Goal: Task Accomplishment & Management: Complete application form

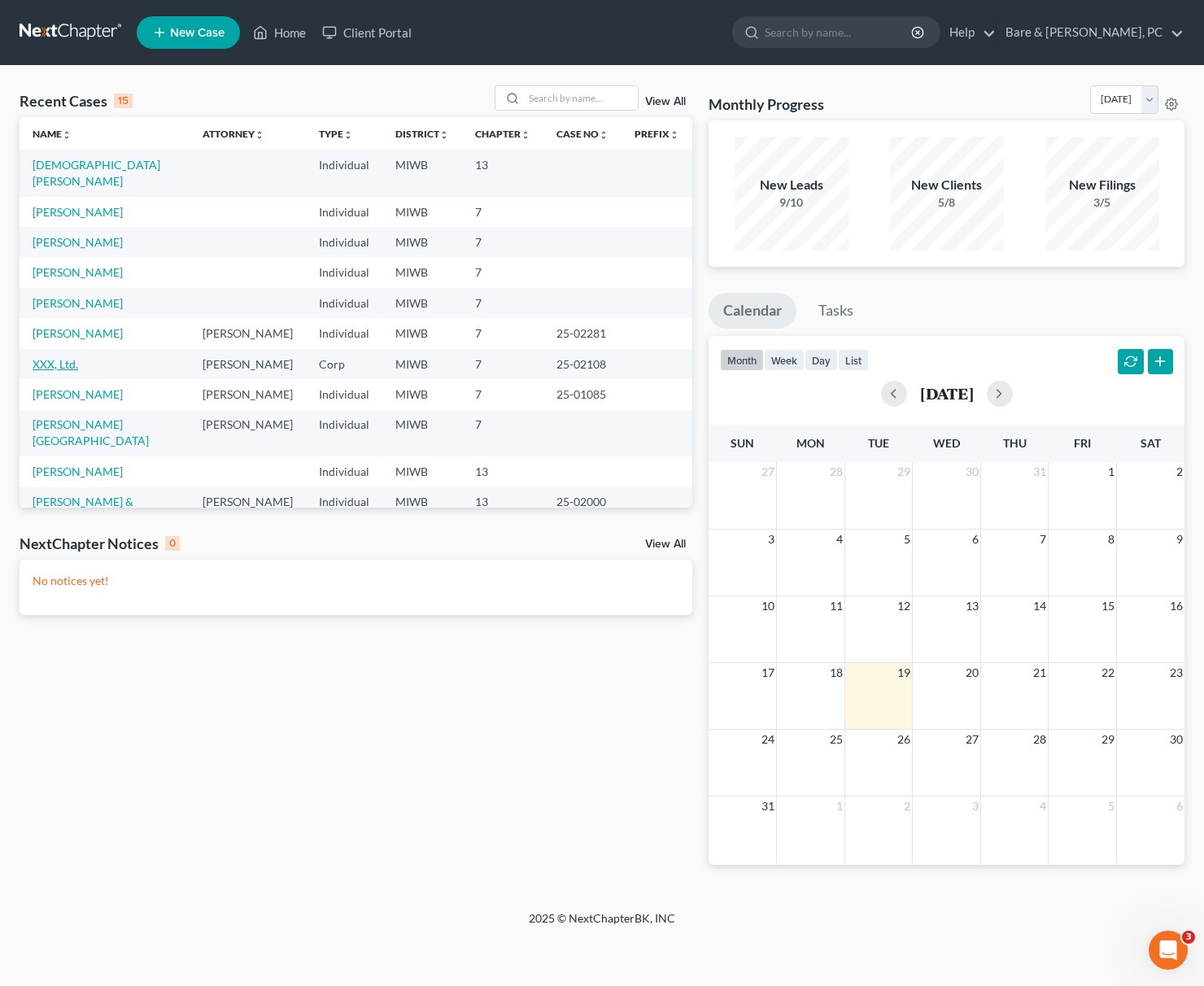
click at [64, 357] on link "XXX, Ltd." at bounding box center [55, 364] width 45 height 14
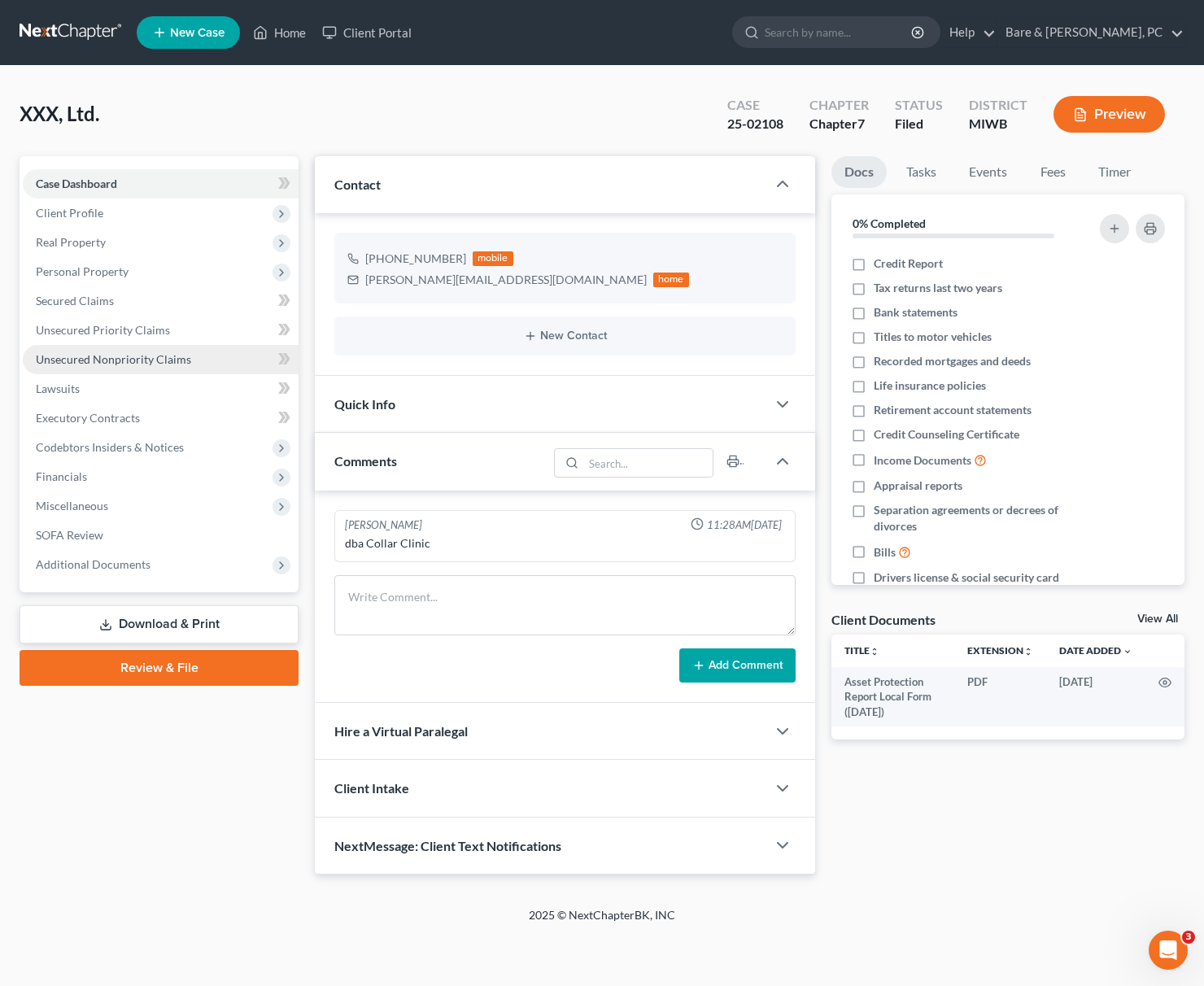
click at [81, 364] on span "Unsecured Nonpriority Claims" at bounding box center [114, 359] width 155 height 14
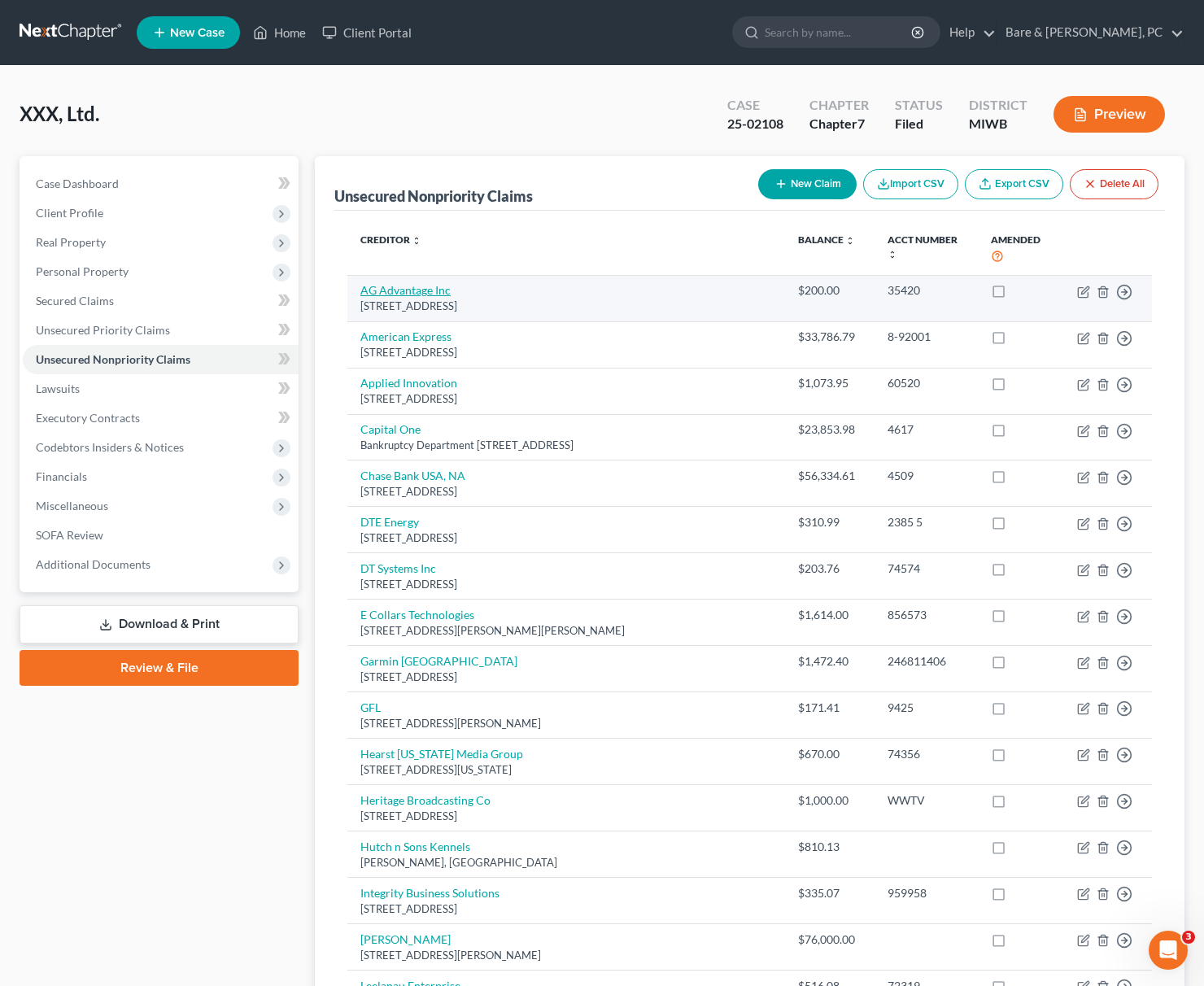
click at [410, 283] on link "AG Advantage Inc" at bounding box center [405, 290] width 90 height 14
select select "16"
select select "14"
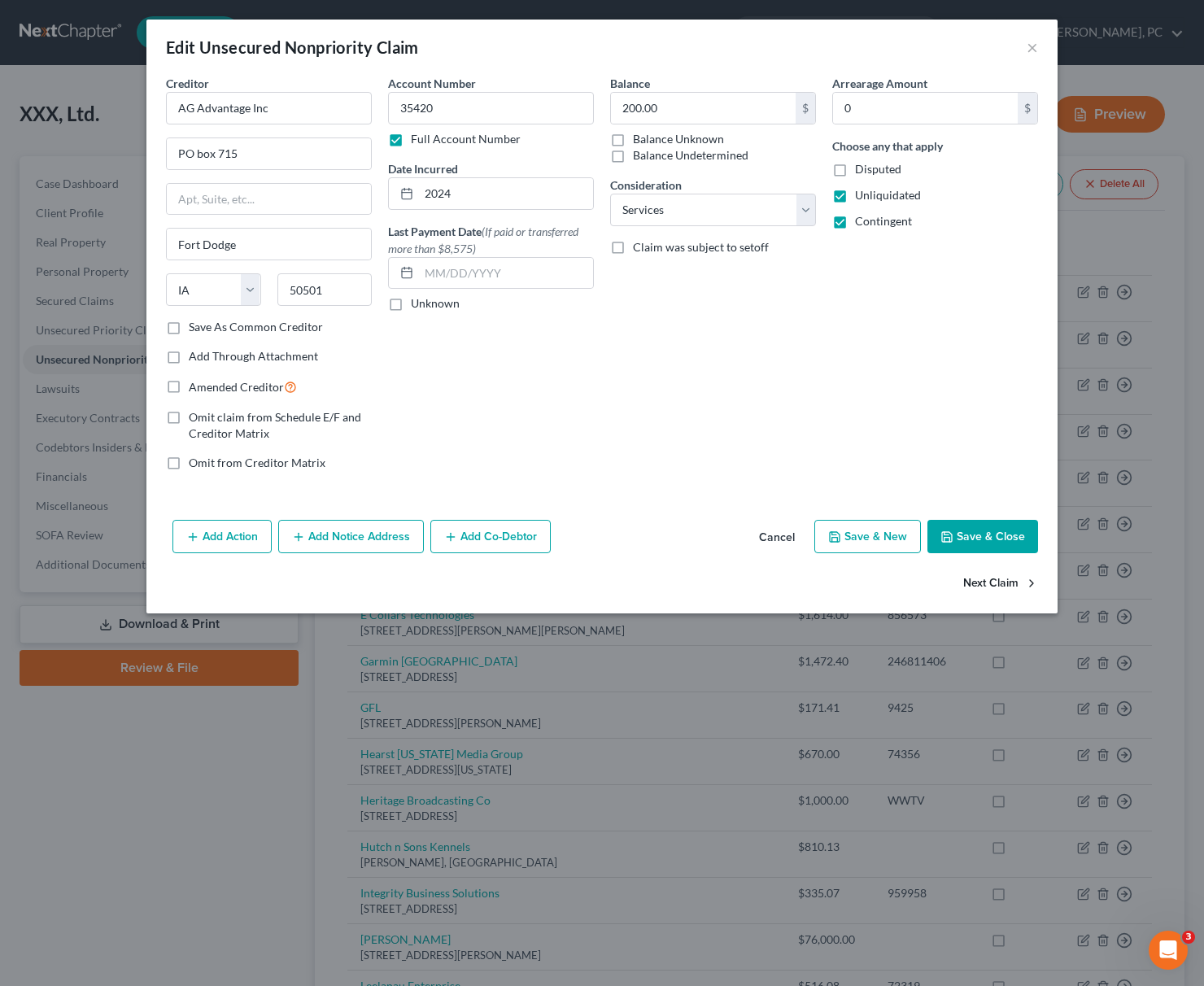
click at [1003, 586] on button "Next Claim" at bounding box center [1001, 583] width 75 height 34
select select "45"
select select "2"
click at [1032, 48] on button "×" at bounding box center [1032, 47] width 11 height 19
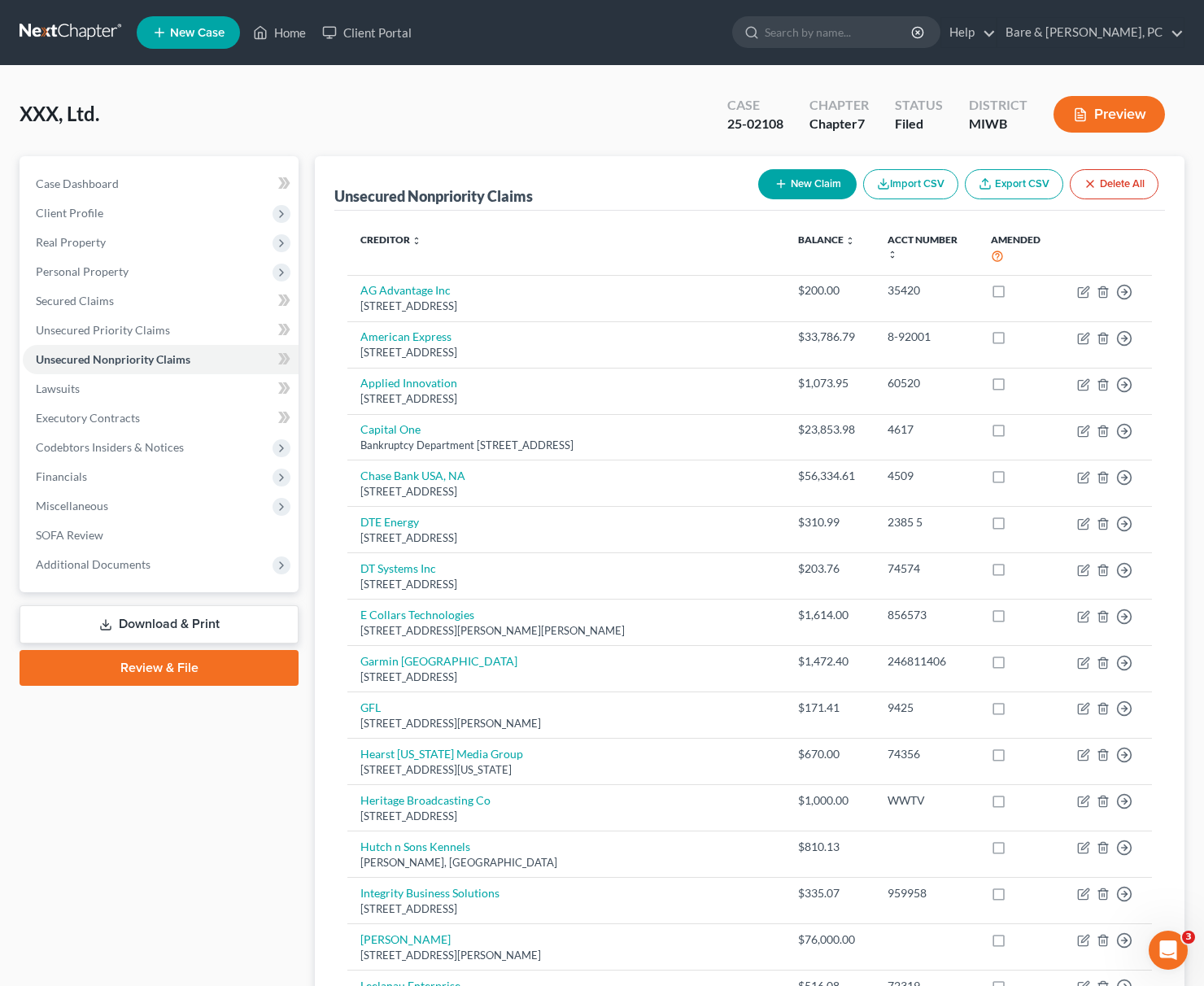
click at [204, 23] on link "New Case" at bounding box center [188, 32] width 103 height 32
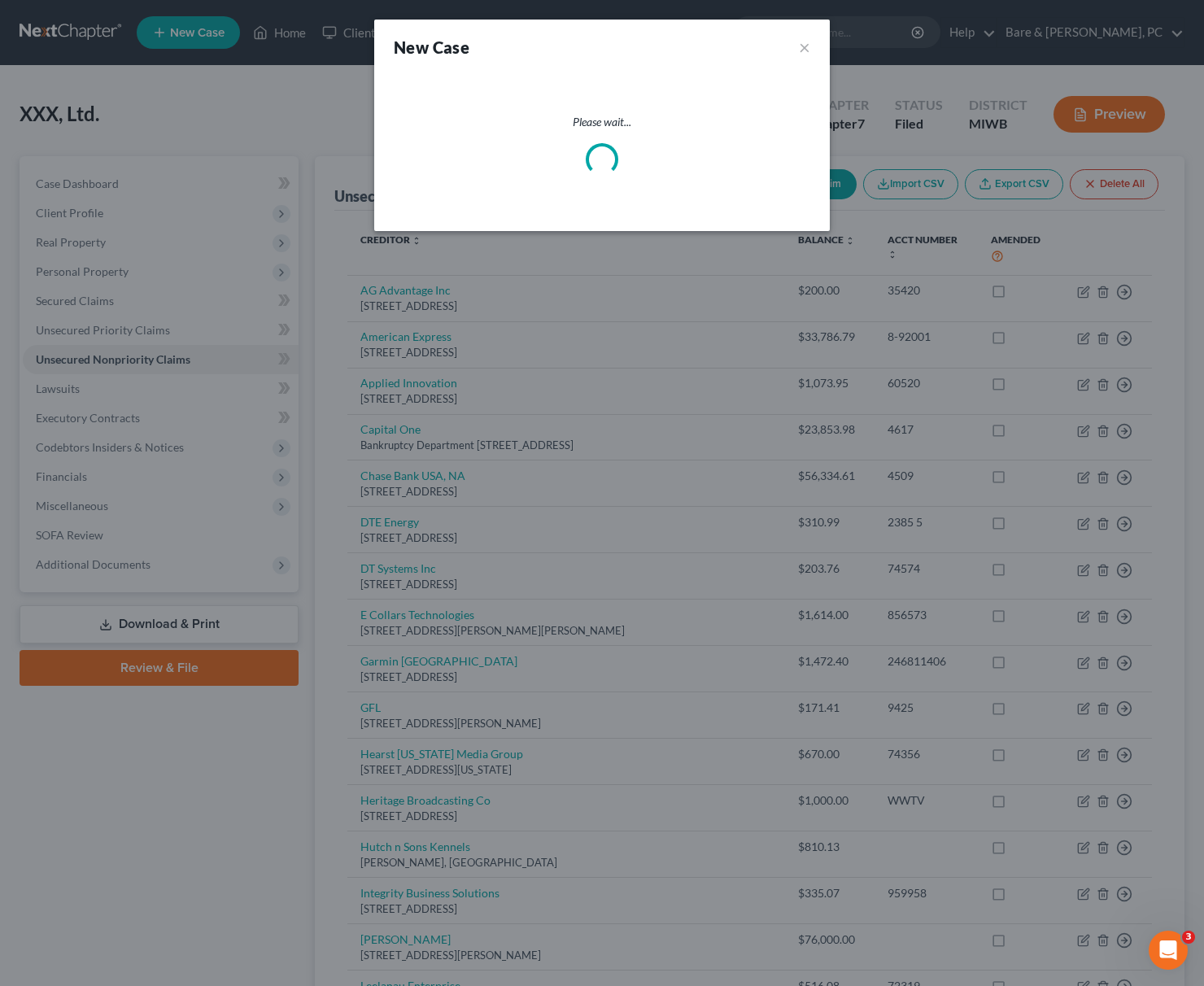
select select "41"
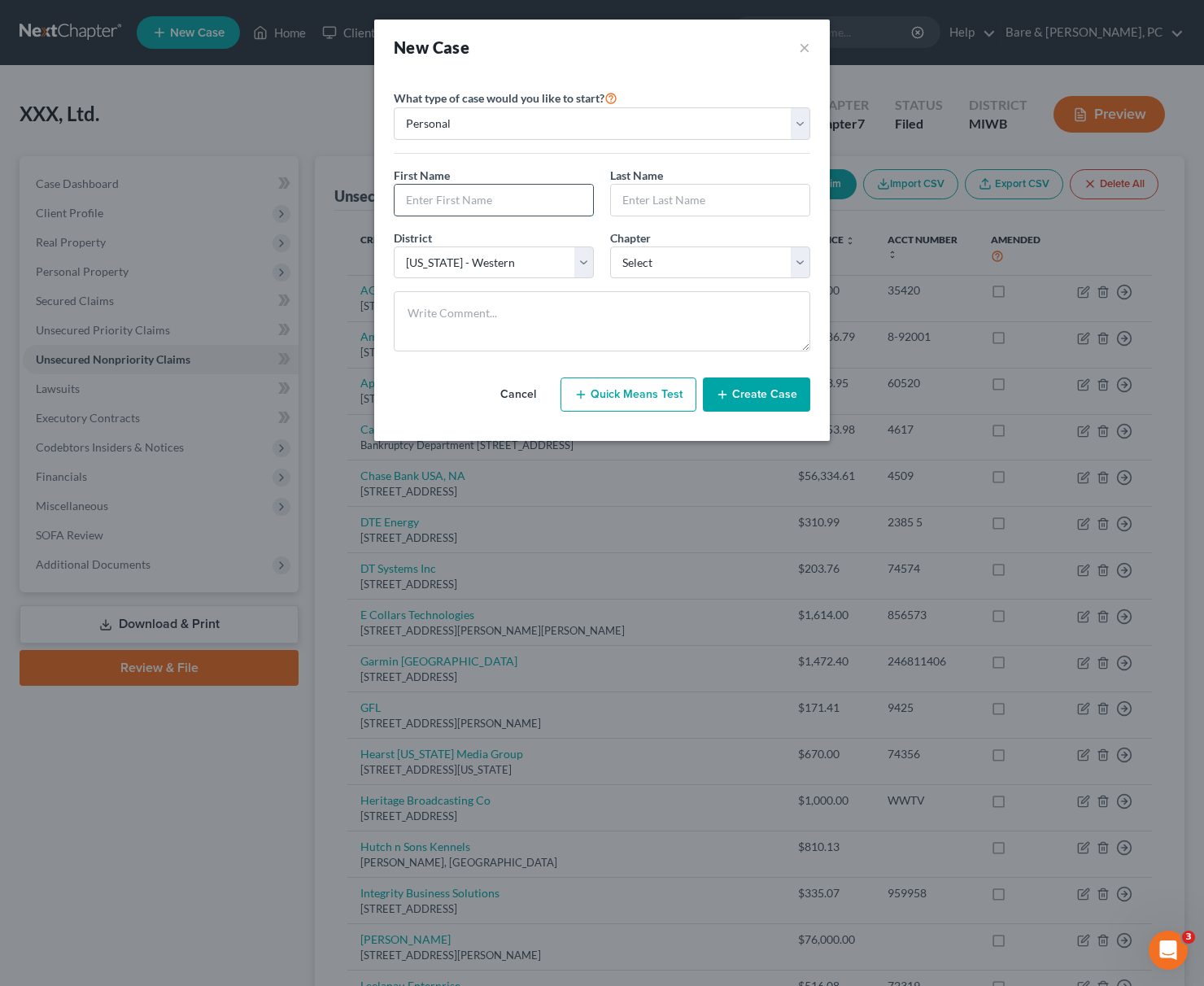
click at [477, 196] on input "text" at bounding box center [493, 199] width 198 height 31
type input "Jenna"
type input "Steinebach"
click at [610, 246] on select "Select 7 11 12 13" at bounding box center [710, 262] width 200 height 32
select select "0"
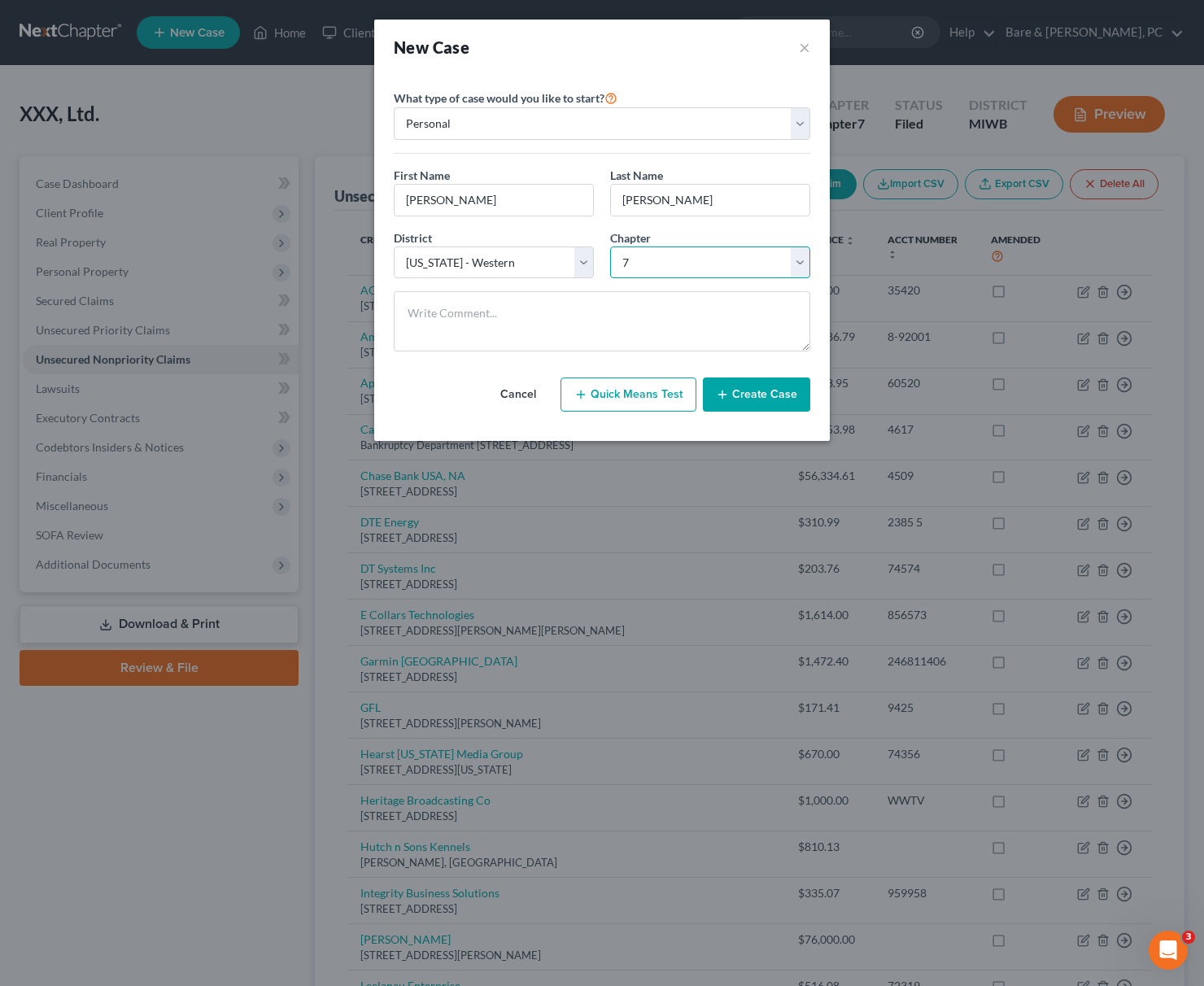
click option "7" at bounding box center [0, 0] width 0 height 0
click at [786, 397] on button "Create Case" at bounding box center [756, 394] width 107 height 34
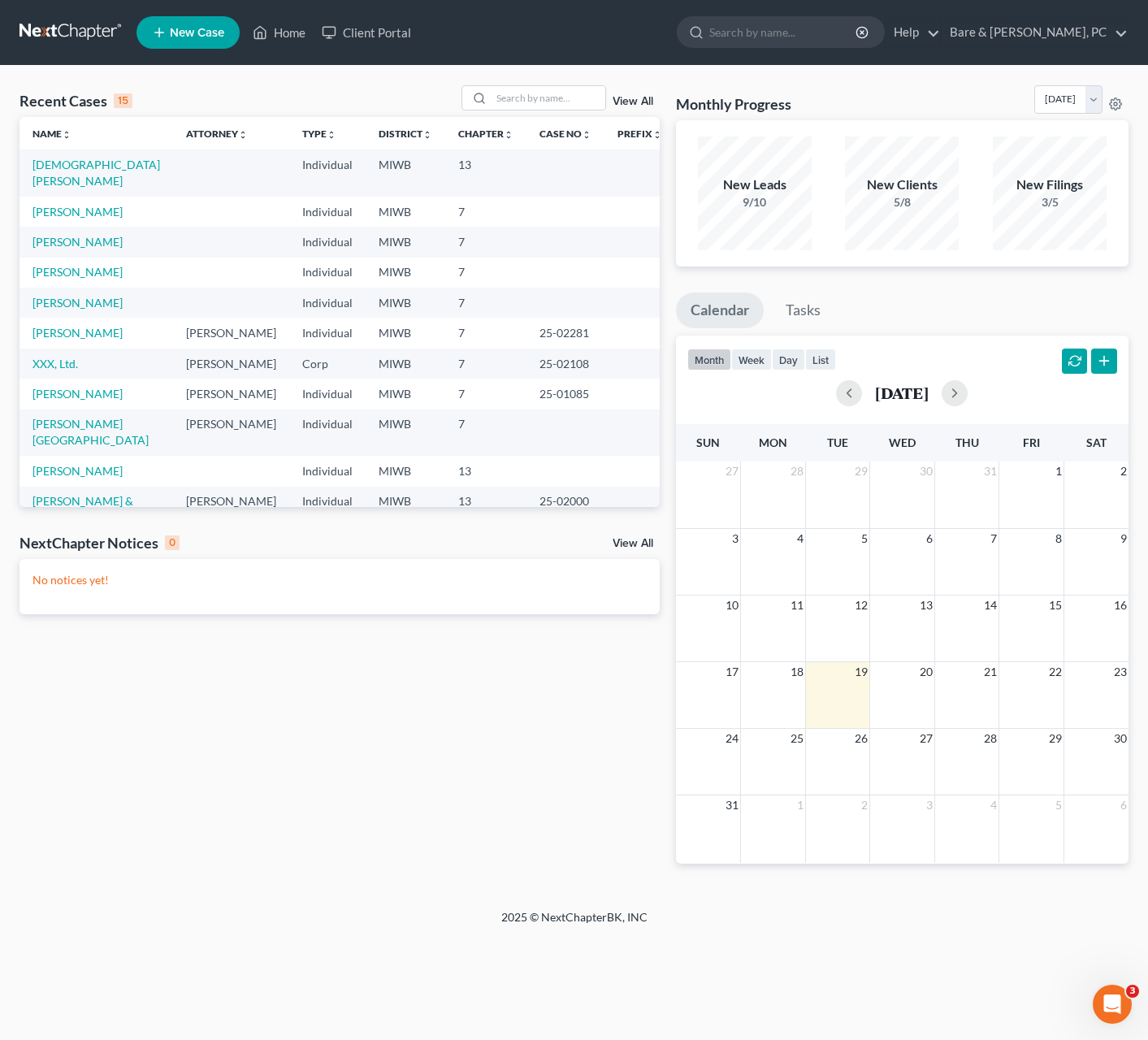
click at [218, 28] on span "New Case" at bounding box center [197, 33] width 54 height 12
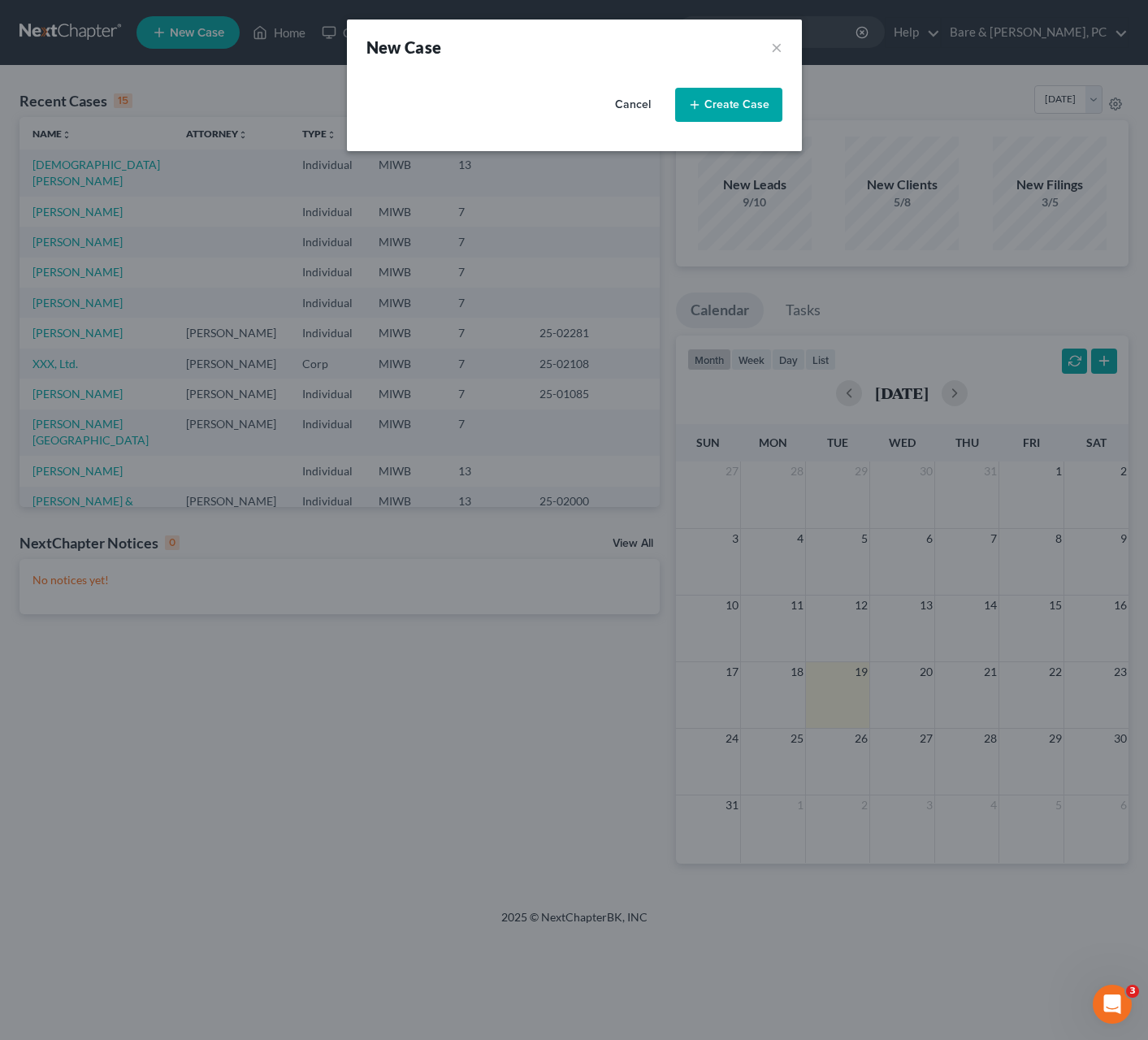
select select "41"
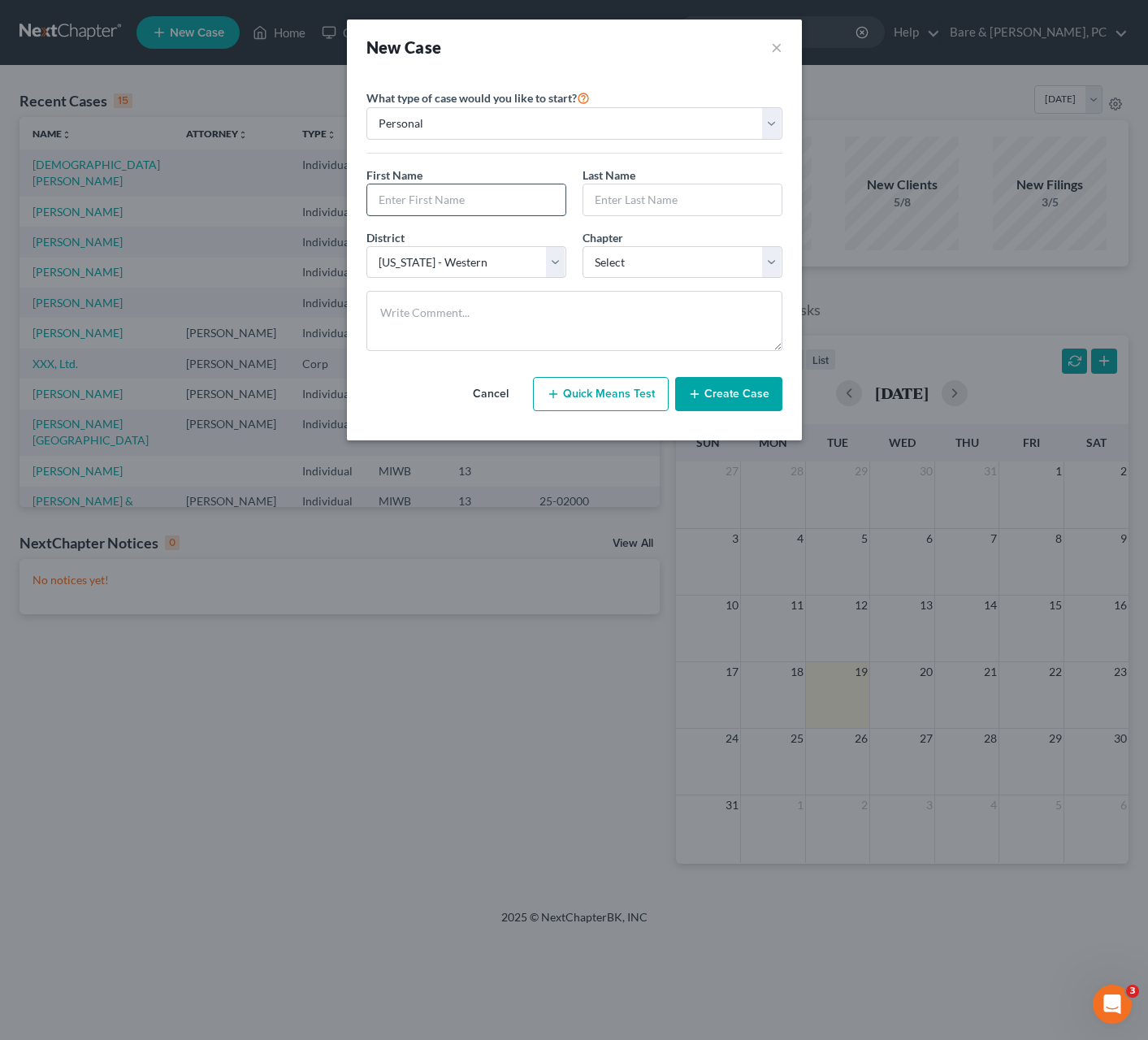
click at [401, 196] on input "text" at bounding box center [466, 199] width 198 height 31
type input "[PERSON_NAME]"
click at [636, 206] on input "text" at bounding box center [682, 199] width 198 height 31
type input "[PERSON_NAME]"
click at [583, 246] on select "Select 7 11 12 13" at bounding box center [682, 262] width 200 height 32
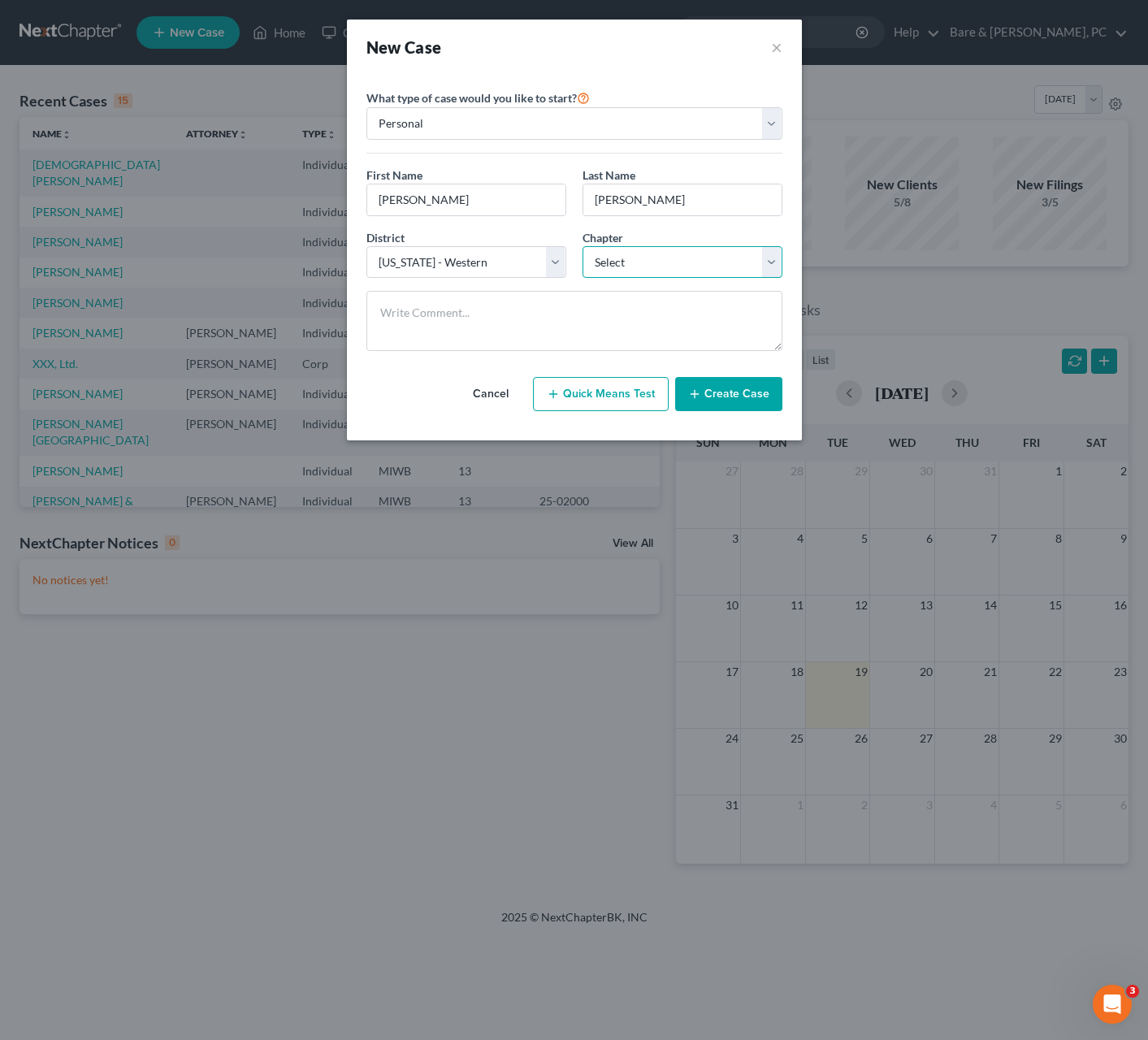
select select "0"
click option "7" at bounding box center [0, 0] width 0 height 0
click at [729, 399] on button "Create Case" at bounding box center [728, 393] width 107 height 34
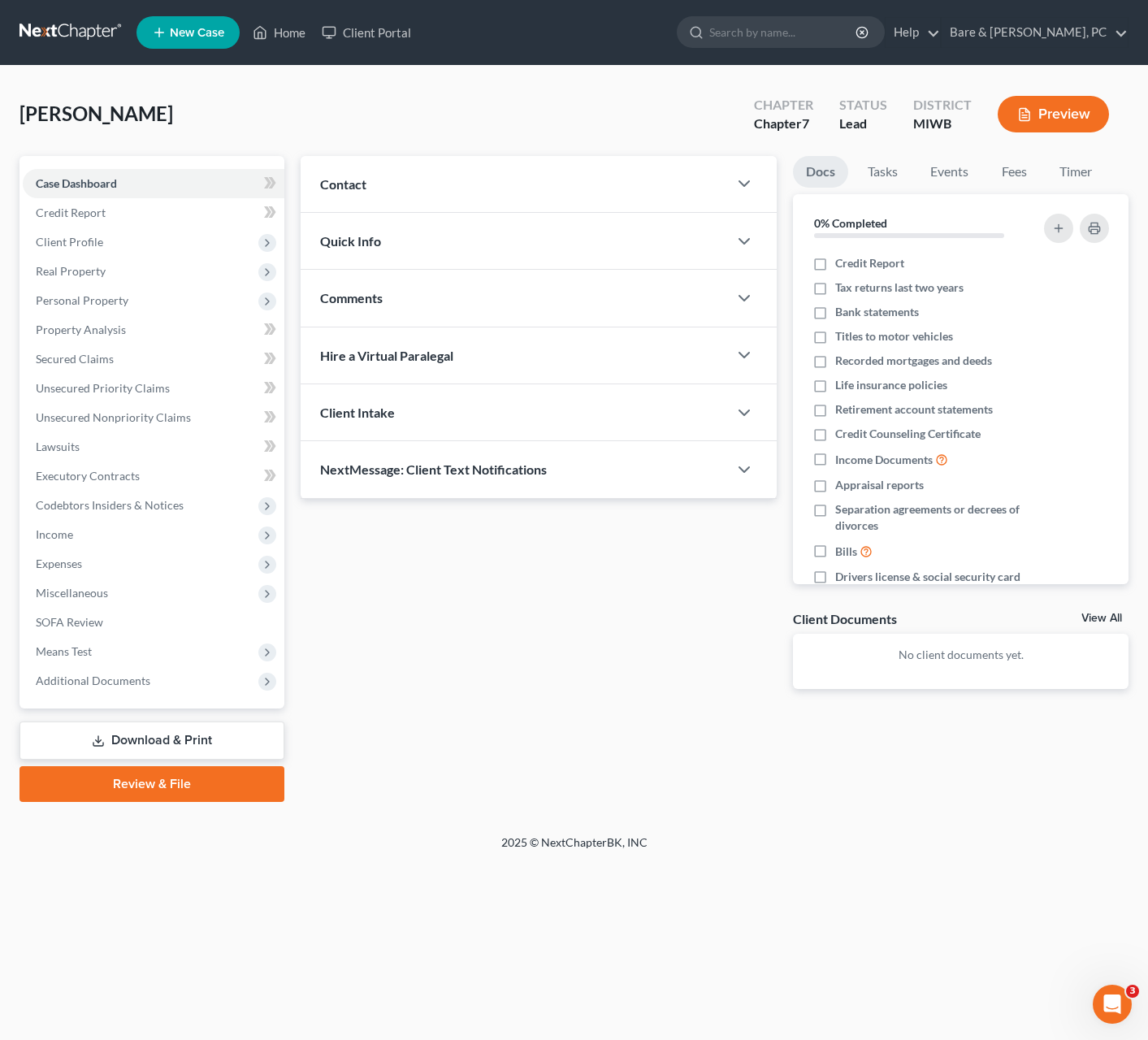
click at [364, 181] on span "Contact" at bounding box center [343, 184] width 46 height 16
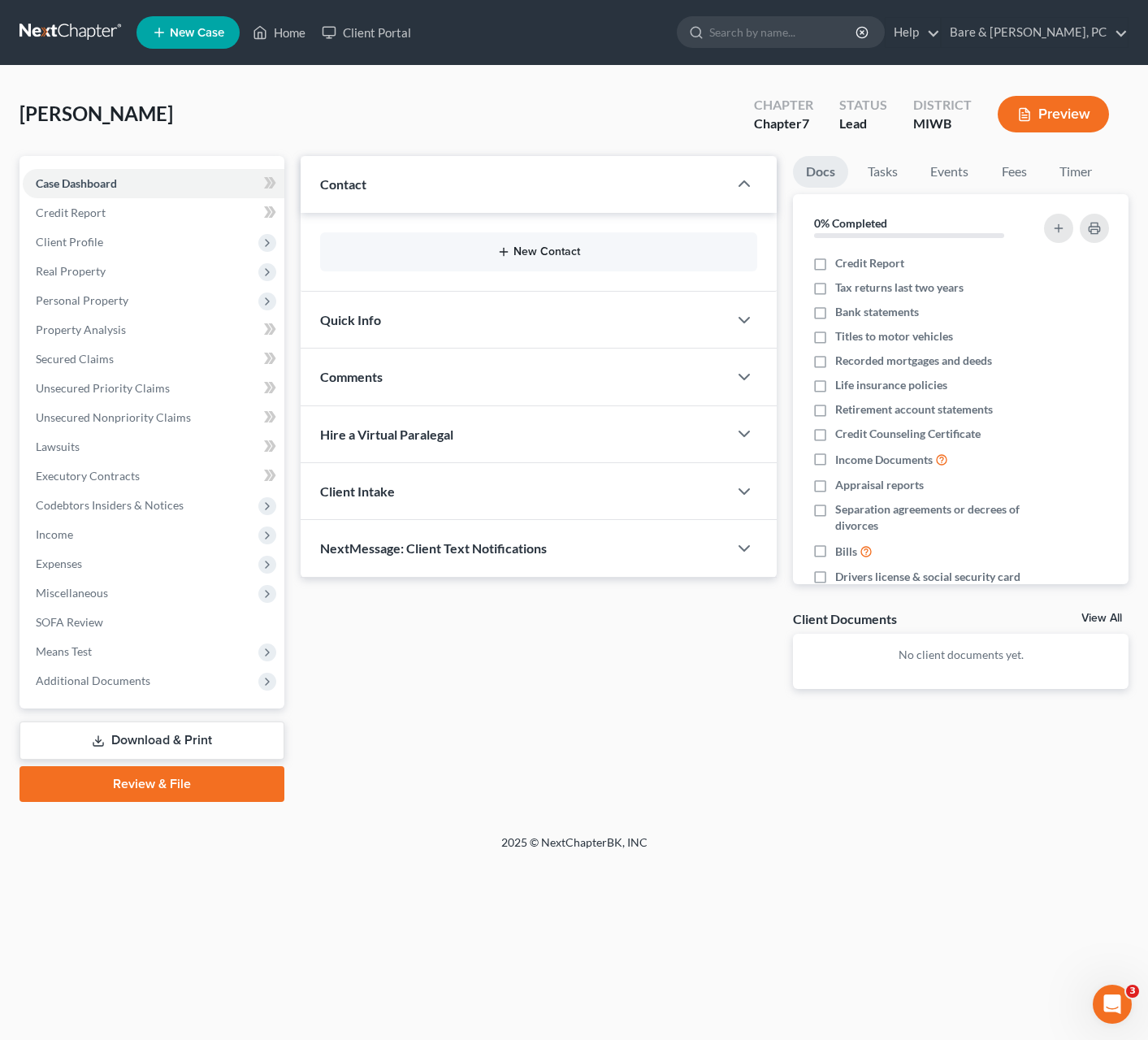
click at [543, 254] on button "New Contact" at bounding box center [538, 251] width 411 height 13
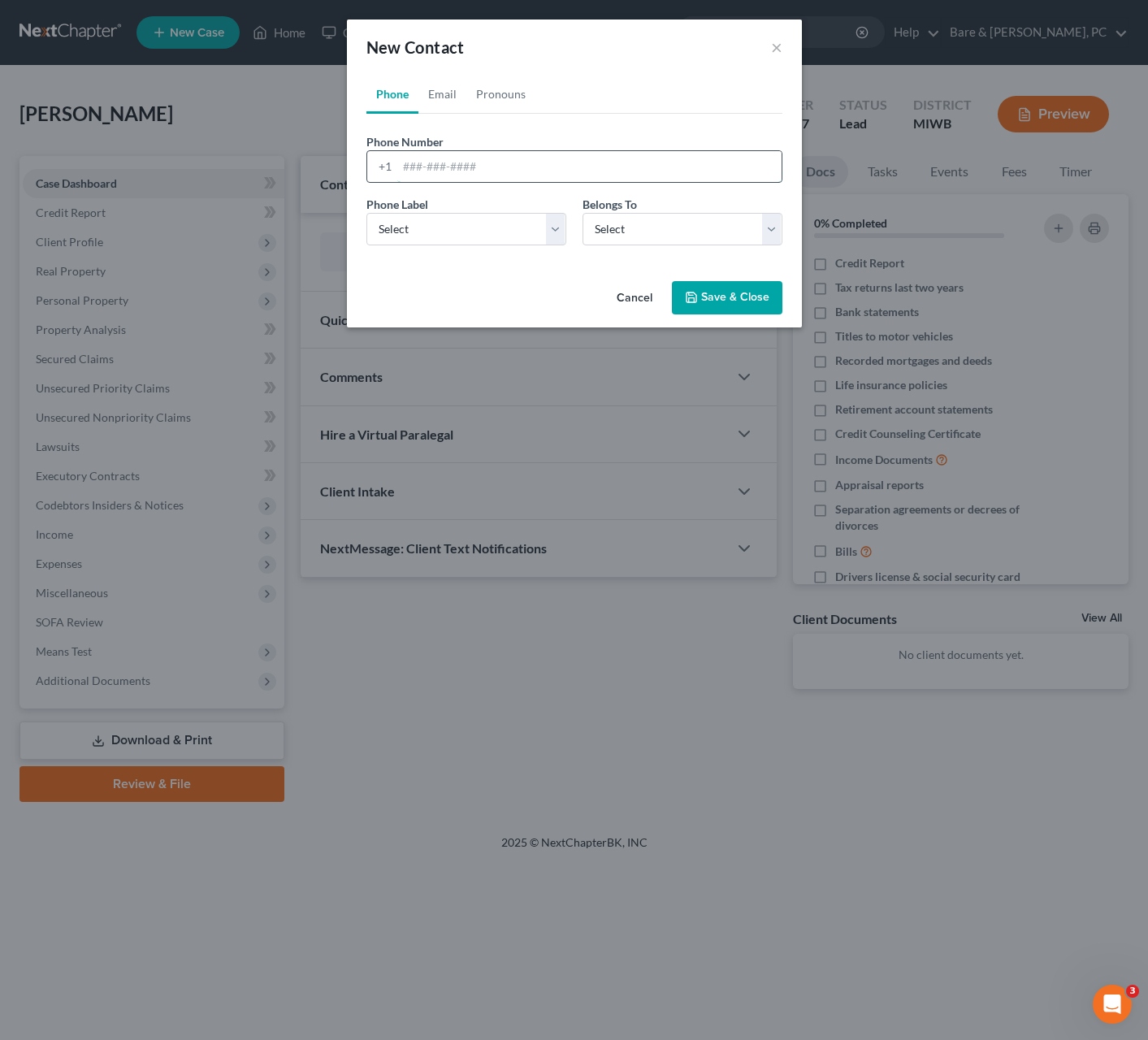
click at [409, 173] on input "tel" at bounding box center [590, 166] width 385 height 31
type input "[PHONE_NUMBER]"
click at [760, 294] on button "Save & Close" at bounding box center [727, 298] width 111 height 34
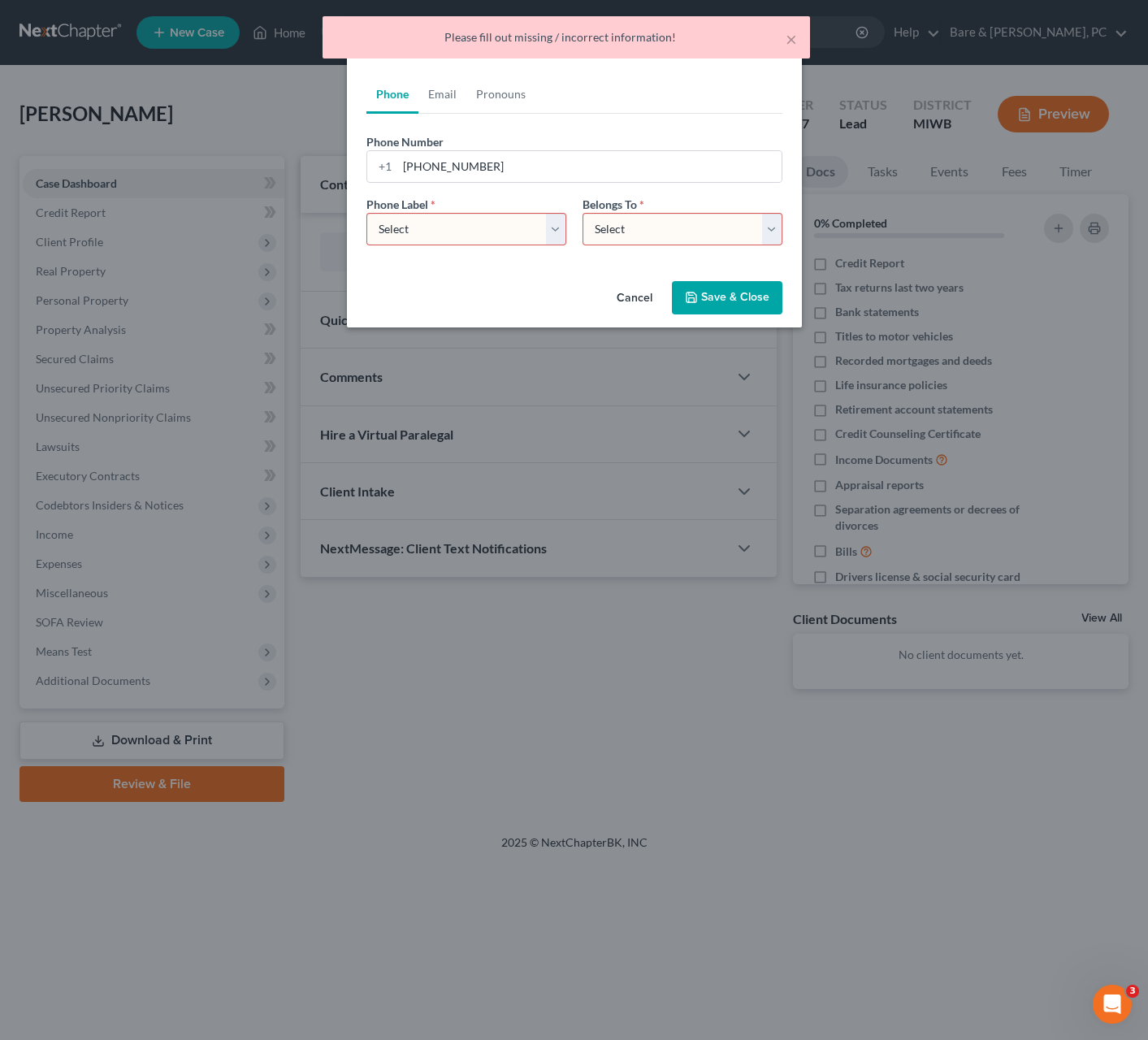
click at [366, 213] on select "Select Mobile Home Work Other" at bounding box center [466, 229] width 200 height 32
select select "0"
click option "Mobile" at bounding box center [0, 0] width 0 height 0
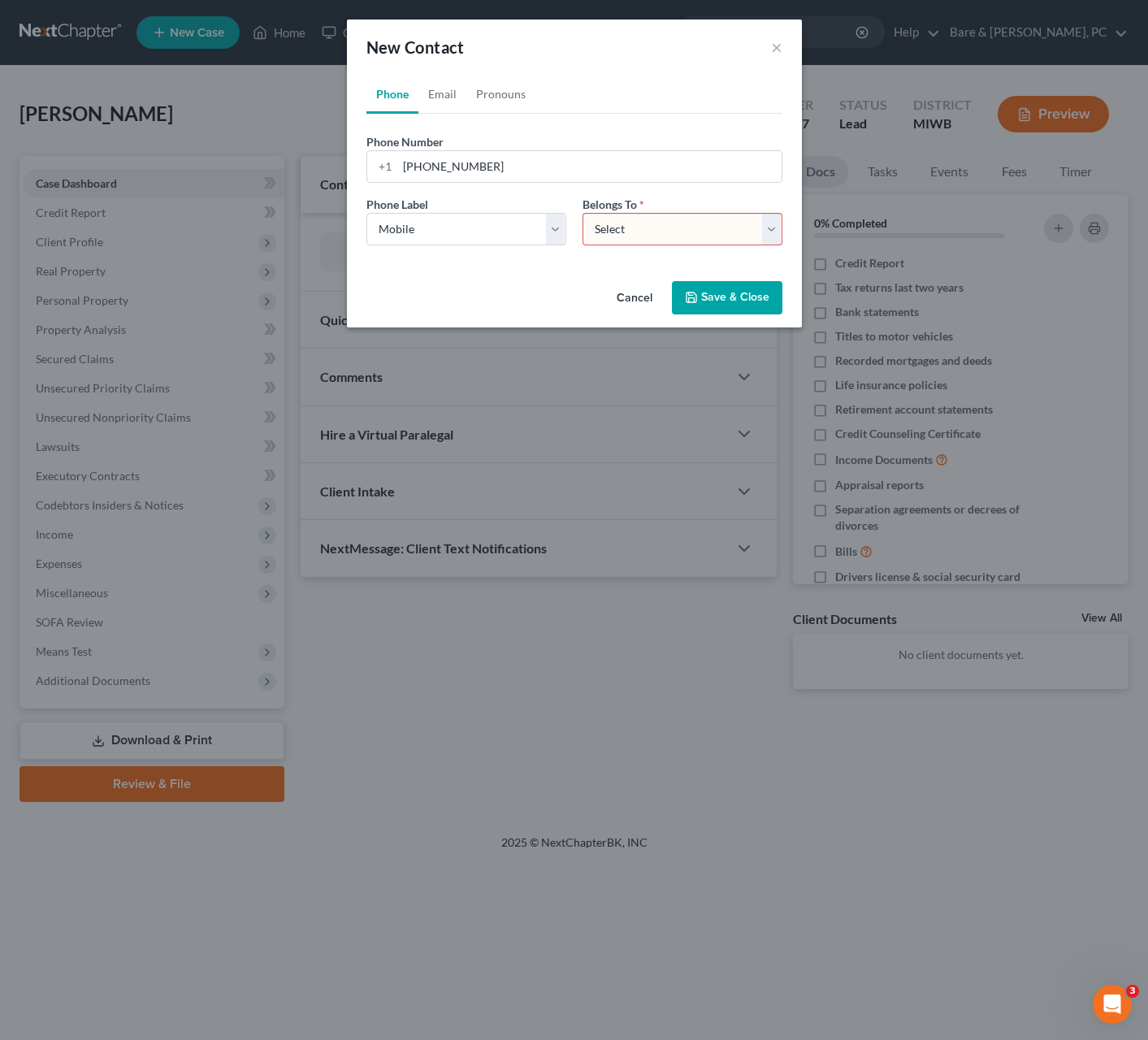
click at [583, 213] on select "Select Client Other" at bounding box center [682, 229] width 200 height 32
select select "0"
click option "Client" at bounding box center [0, 0] width 0 height 0
click at [718, 295] on button "Save & Close" at bounding box center [727, 298] width 111 height 34
